Goal: Task Accomplishment & Management: Use online tool/utility

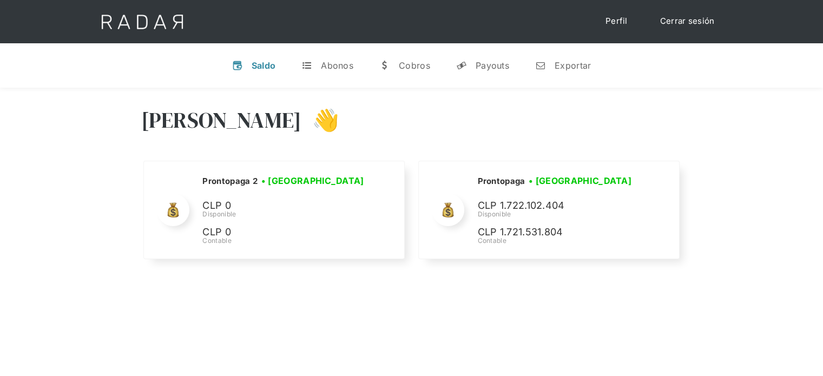
click at [693, 23] on link "Cerrar sesión" at bounding box center [687, 21] width 76 height 21
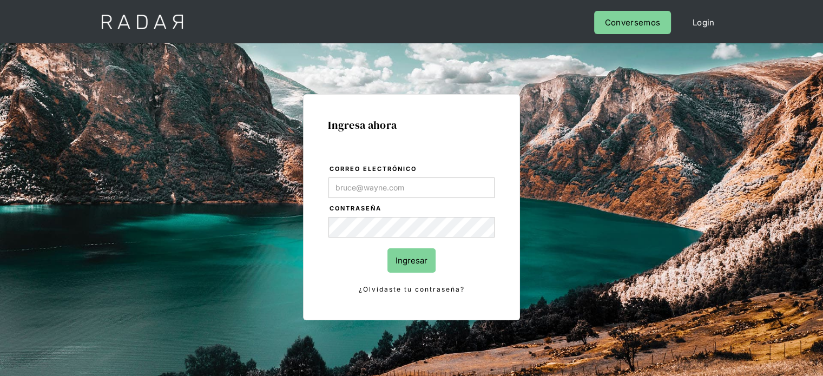
type input "[PERSON_NAME][EMAIL_ADDRESS][PERSON_NAME][DOMAIN_NAME]"
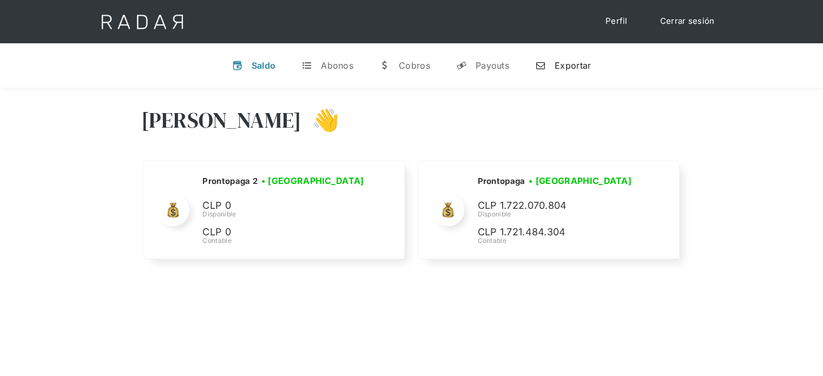
click at [566, 70] on div "Exportar" at bounding box center [573, 65] width 36 height 11
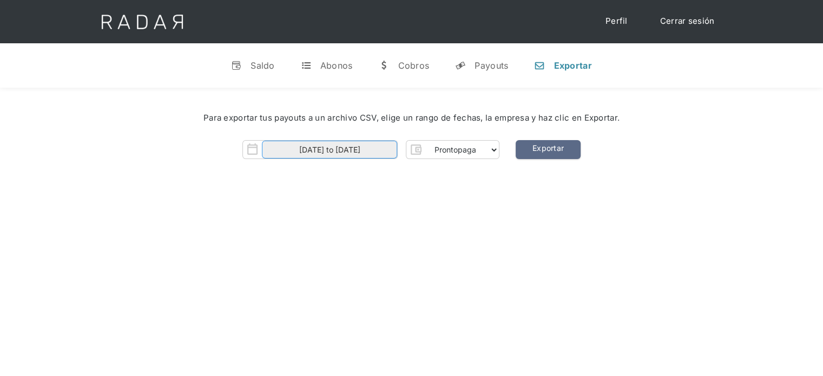
click at [386, 147] on input "01-10-2025 to 14-10-2025" at bounding box center [329, 150] width 135 height 18
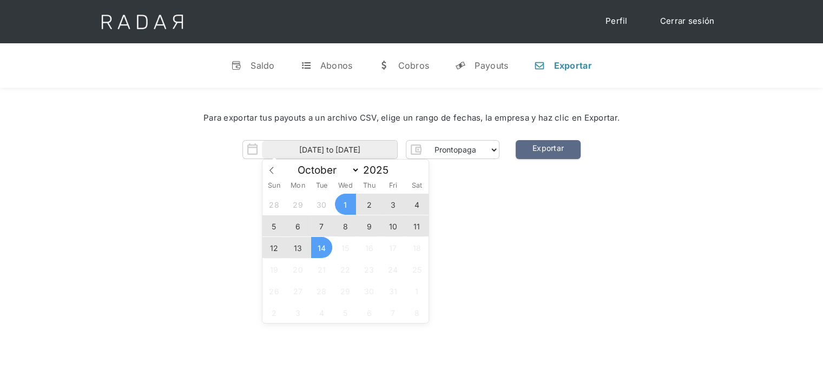
click at [320, 249] on span "14" at bounding box center [321, 247] width 21 height 21
type input "14-10-2025"
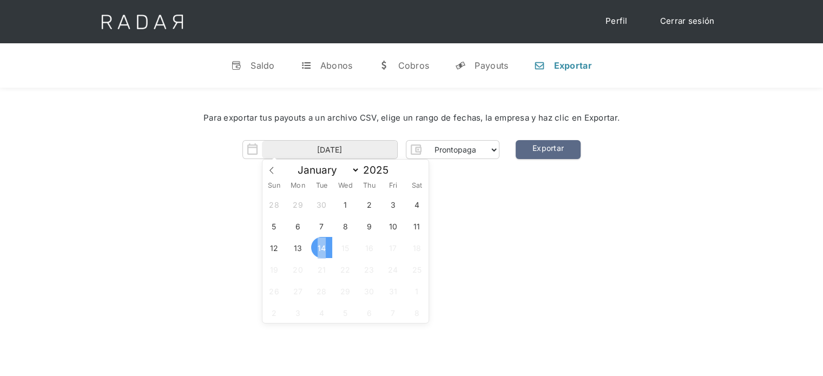
click at [320, 249] on span "14" at bounding box center [321, 247] width 21 height 21
click at [557, 149] on link "Exportar" at bounding box center [548, 149] width 65 height 19
click at [527, 151] on link "Exportar" at bounding box center [548, 149] width 65 height 19
